Goal: Task Accomplishment & Management: Manage account settings

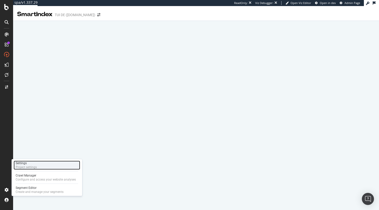
click at [38, 169] on div "Settings Project settings" at bounding box center [47, 165] width 67 height 9
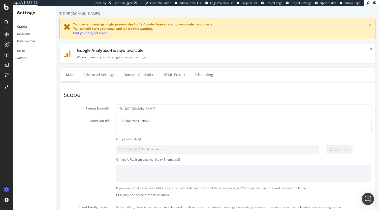
click at [160, 119] on textarea "[URL][DOMAIN_NAME]" at bounding box center [243, 125] width 255 height 16
